Goal: Transaction & Acquisition: Subscribe to service/newsletter

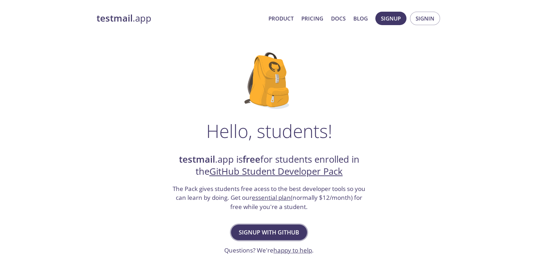
click at [267, 230] on span "Signup with GitHub" at bounding box center [269, 232] width 60 height 10
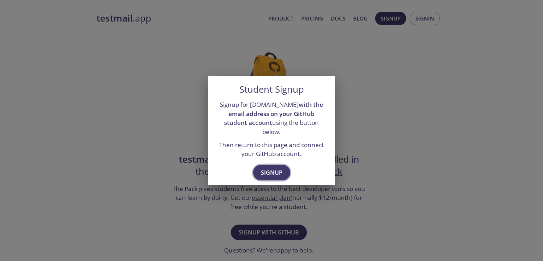
click at [271, 173] on button "Signup" at bounding box center [271, 173] width 37 height 16
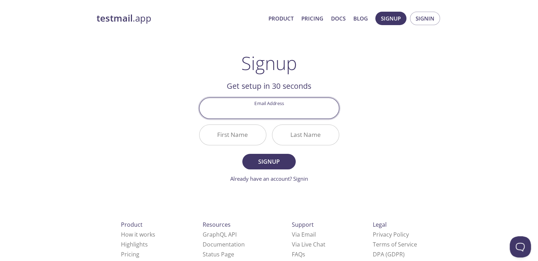
type input "q"
click at [263, 110] on input "[EMAIL_ADDRESS][DOMAIN_NAME]" at bounding box center [268, 108] width 139 height 20
type input "[EMAIL_ADDRESS][DOMAIN_NAME]"
click at [245, 132] on input "First Name" at bounding box center [232, 135] width 66 height 20
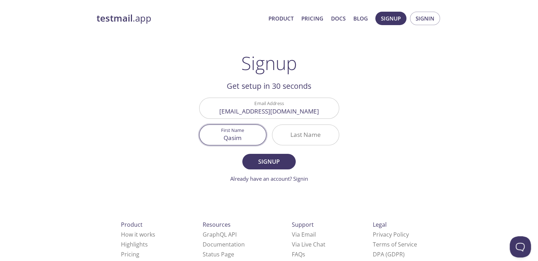
type input "Qasim"
click at [278, 136] on input "Last Name" at bounding box center [305, 135] width 66 height 20
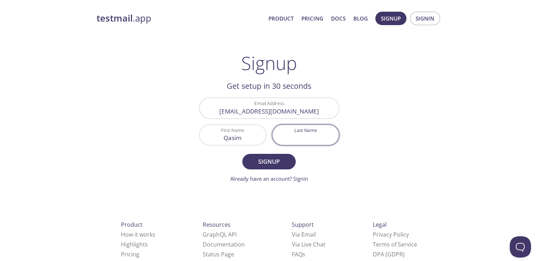
type input "a"
type input "[PERSON_NAME]"
click at [274, 157] on span "Signup" at bounding box center [268, 162] width 37 height 10
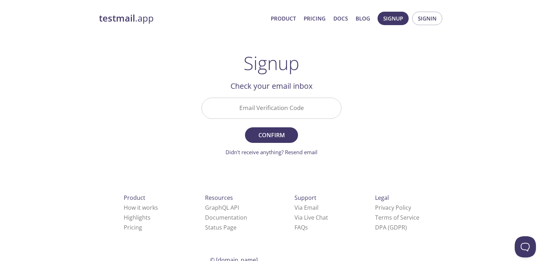
click at [290, 112] on input "Email Verification Code" at bounding box center [271, 108] width 139 height 20
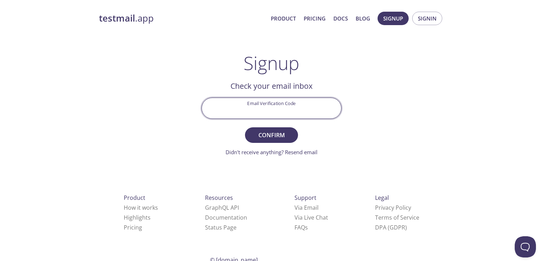
paste input "8X7MWBV"
type input "8X7MWBV"
click at [271, 133] on span "Confirm" at bounding box center [271, 135] width 37 height 10
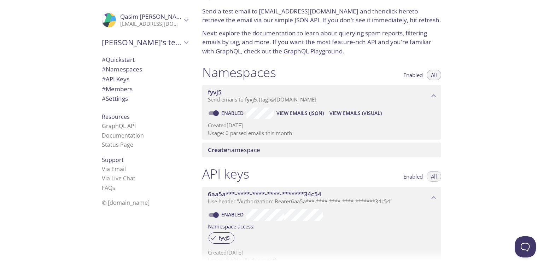
scroll to position [29, 0]
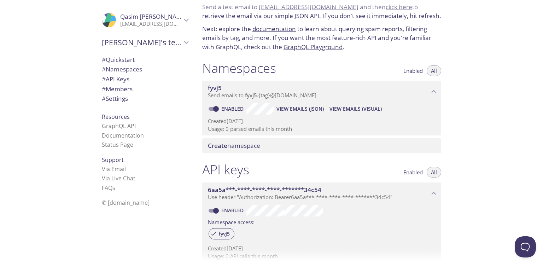
click at [320, 89] on span "fyvj5" at bounding box center [318, 88] width 221 height 8
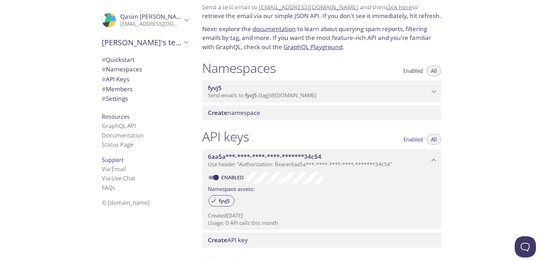
click at [320, 89] on span "fyvj5" at bounding box center [318, 88] width 221 height 8
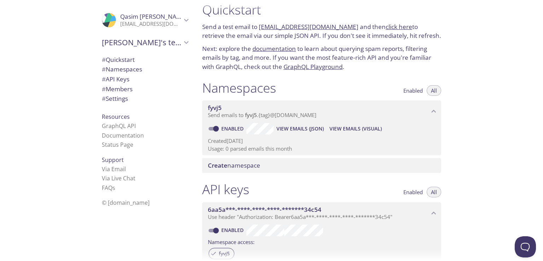
scroll to position [0, 0]
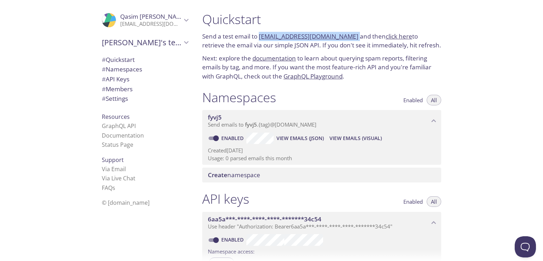
drag, startPoint x: 344, startPoint y: 34, endPoint x: 259, endPoint y: 39, distance: 84.9
click at [259, 39] on p "Send a test email to [EMAIL_ADDRESS][DOMAIN_NAME] and then click here to retrie…" at bounding box center [321, 41] width 239 height 18
click at [288, 139] on span "View Emails (JSON)" at bounding box center [299, 138] width 47 height 8
click at [253, 124] on span "fyvj5" at bounding box center [251, 124] width 12 height 7
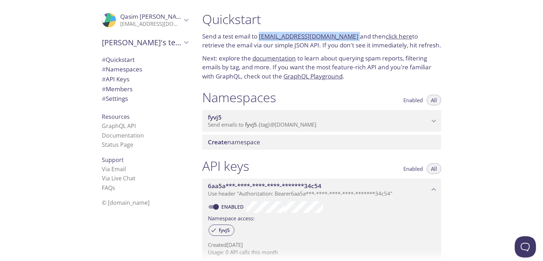
click at [253, 124] on span "fyvj5" at bounding box center [251, 124] width 12 height 7
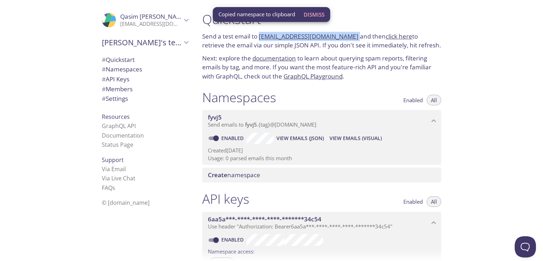
click at [354, 139] on span "View Emails (Visual)" at bounding box center [355, 138] width 52 height 8
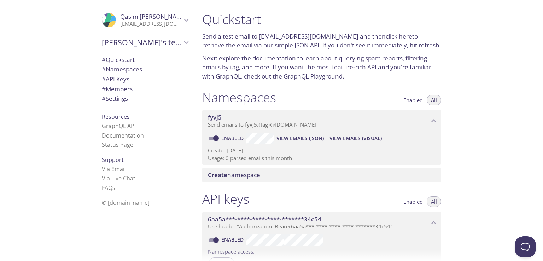
click at [238, 139] on link "Enabled" at bounding box center [233, 138] width 26 height 7
click at [229, 139] on input "Enabled" at bounding box center [215, 138] width 25 height 8
click at [233, 138] on link "Disabled" at bounding box center [233, 138] width 27 height 7
click at [223, 138] on input "Disabled" at bounding box center [210, 138] width 25 height 8
checkbox input "true"
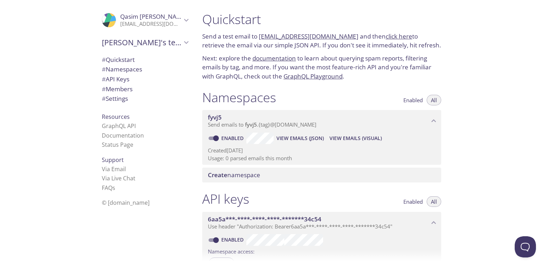
click at [433, 100] on span "All" at bounding box center [434, 100] width 6 height 0
click at [248, 174] on span "Create namespace" at bounding box center [234, 175] width 52 height 8
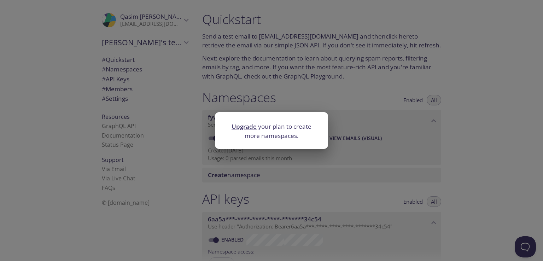
click at [275, 169] on div "Upgrade your plan to create more namespaces." at bounding box center [271, 130] width 543 height 261
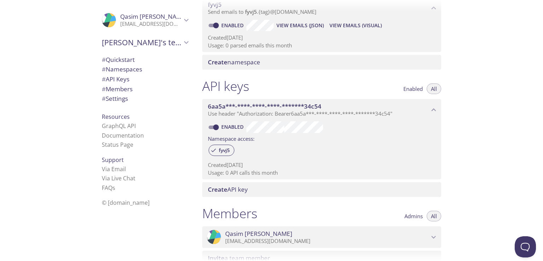
scroll to position [112, 0]
click at [216, 191] on span "Create" at bounding box center [217, 190] width 19 height 8
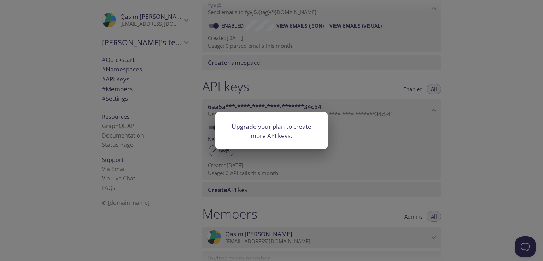
click at [216, 191] on div "Upgrade your plan to create more API keys." at bounding box center [271, 130] width 543 height 261
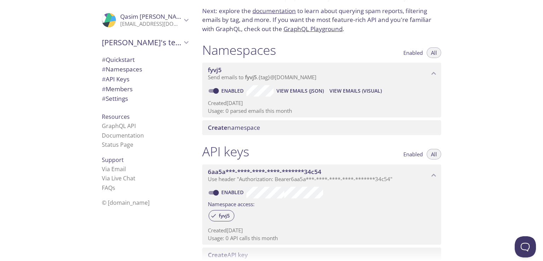
scroll to position [53, 0]
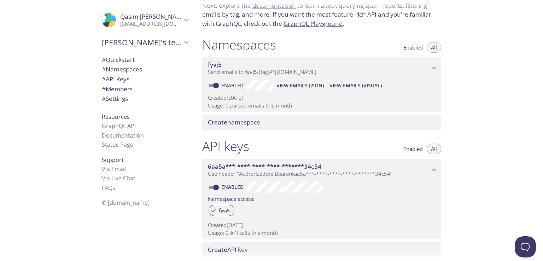
click at [281, 173] on span "Use header "Authorization: Bearer 6aa5a***-****-****-****-*******34c54 "" at bounding box center [300, 173] width 184 height 7
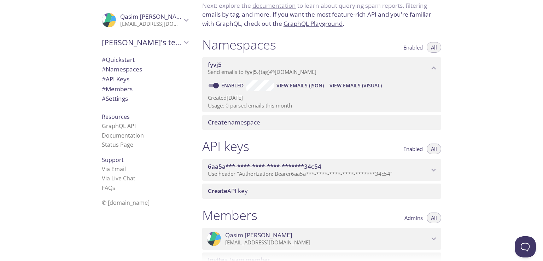
click at [281, 173] on span "Use header "Authorization: Bearer 6aa5a***-****-****-****-*******34c54 "" at bounding box center [300, 173] width 184 height 7
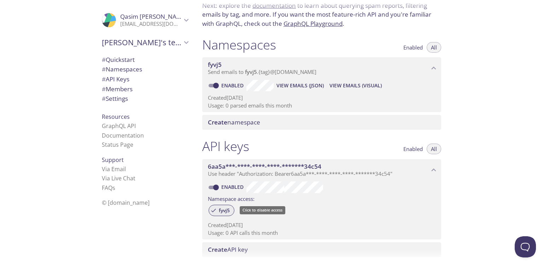
click at [224, 212] on span "fyvj5" at bounding box center [224, 210] width 19 height 6
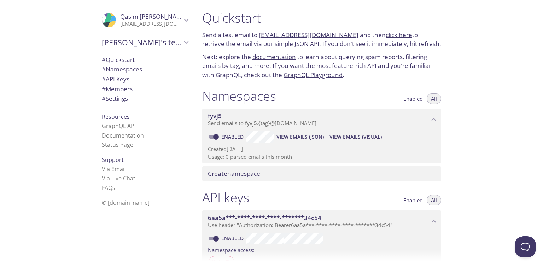
scroll to position [0, 0]
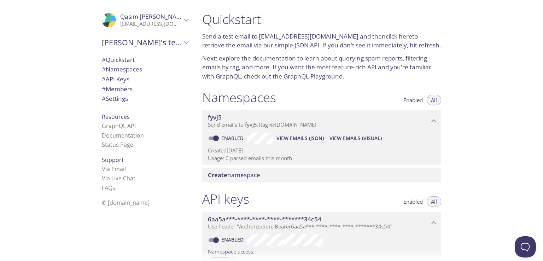
drag, startPoint x: 343, startPoint y: 36, endPoint x: 260, endPoint y: 40, distance: 82.8
click at [260, 40] on p "Send a test email to fyvj5.test@inbox.testmail.app and then click here to retri…" at bounding box center [321, 41] width 239 height 18
copy link "fyvj5.test@inbox.testmail.app"
click at [386, 35] on link "click here" at bounding box center [399, 36] width 27 height 8
click at [452, 54] on div "Quickstart Send a test email to fyvj5.test@inbox.testmail.app and then click he…" at bounding box center [325, 130] width 256 height 261
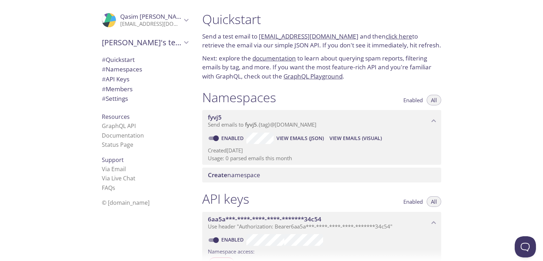
click at [391, 40] on p "Send a test email to fyvj5.test@inbox.testmail.app and then click here to retri…" at bounding box center [321, 41] width 239 height 18
click at [388, 37] on link "click here" at bounding box center [399, 36] width 27 height 8
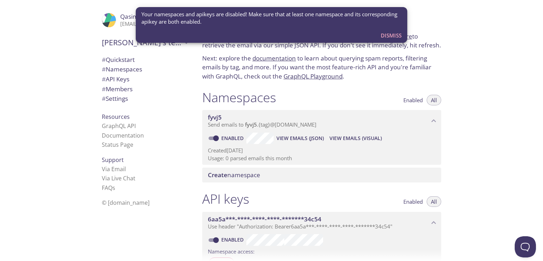
click at [354, 71] on p "Next: explore the documentation to learn about querying spam reports, filtering…" at bounding box center [321, 67] width 239 height 27
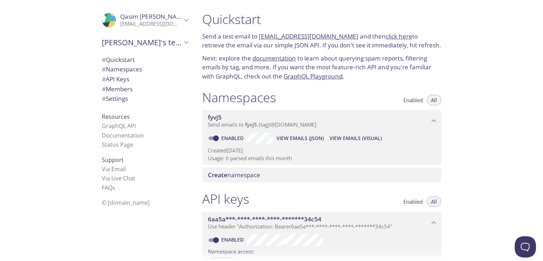
click at [351, 137] on span "View Emails (Visual)" at bounding box center [355, 138] width 52 height 8
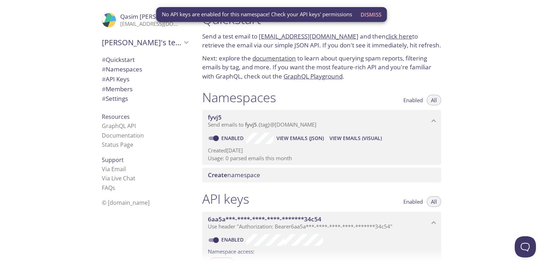
click at [351, 137] on span "View Emails (Visual)" at bounding box center [355, 138] width 52 height 8
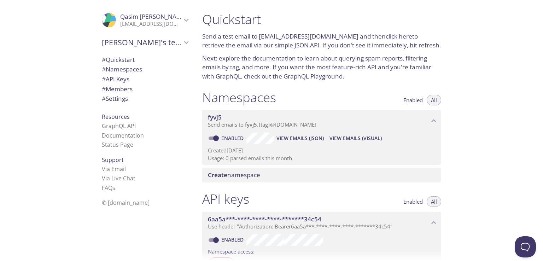
click at [351, 137] on span "View Emails (Visual)" at bounding box center [355, 138] width 52 height 8
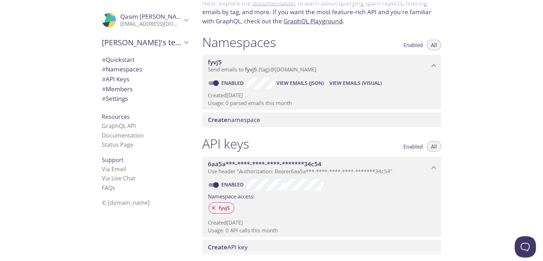
scroll to position [59, 0]
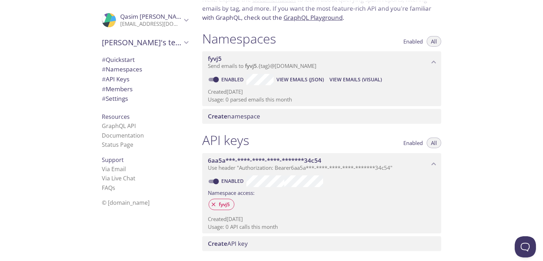
click at [358, 82] on span "View Emails (Visual)" at bounding box center [355, 79] width 52 height 8
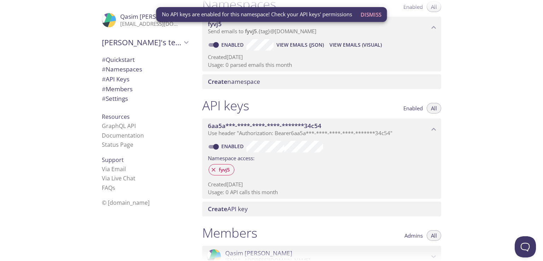
scroll to position [94, 0]
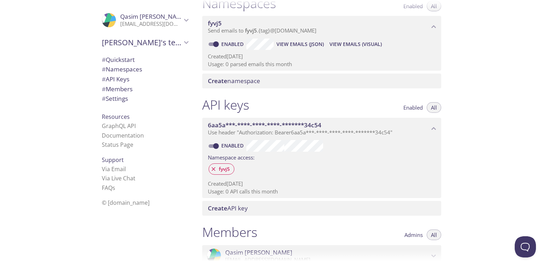
click at [416, 107] on span "Enabled" at bounding box center [412, 107] width 19 height 0
click at [429, 110] on button "All" at bounding box center [434, 107] width 14 height 11
click at [236, 158] on label "Namespace access:" at bounding box center [231, 157] width 47 height 10
click at [213, 167] on icon at bounding box center [213, 169] width 6 height 6
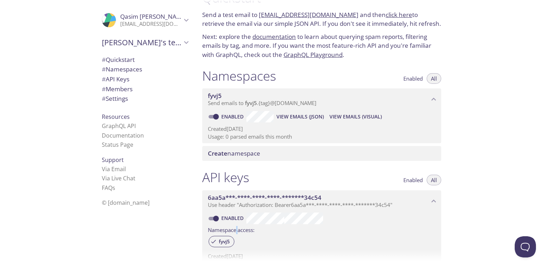
scroll to position [0, 0]
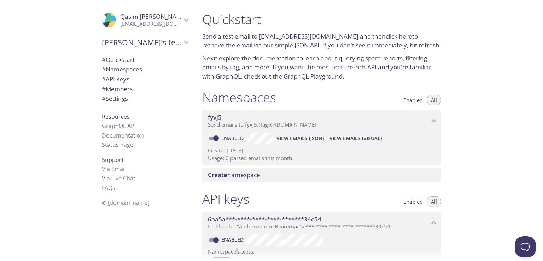
click at [386, 34] on link "click here" at bounding box center [399, 36] width 27 height 8
click at [341, 135] on span "View Emails (Visual)" at bounding box center [355, 138] width 52 height 8
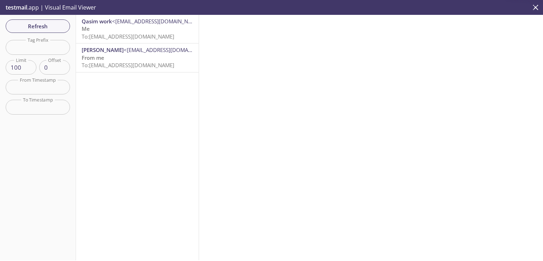
click at [108, 32] on p "Me To: fyvj5.test@inbox.testmail.app" at bounding box center [137, 32] width 111 height 15
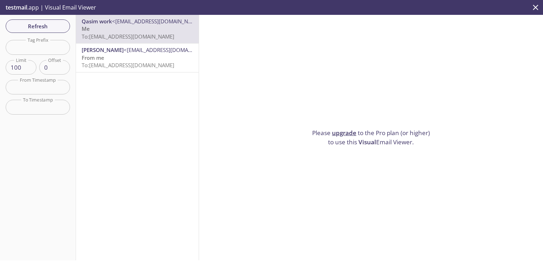
click at [124, 52] on span "<qasimjd8@gmail.com>" at bounding box center [170, 49] width 92 height 7
